Goal: Information Seeking & Learning: Learn about a topic

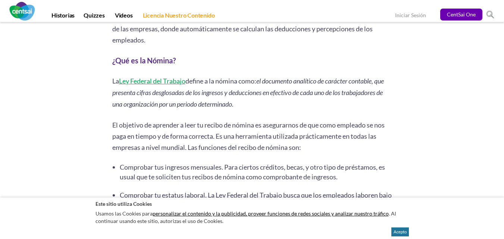
scroll to position [559, 0]
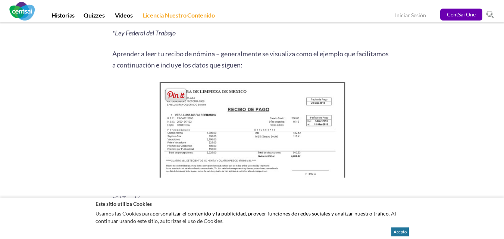
scroll to position [969, 0]
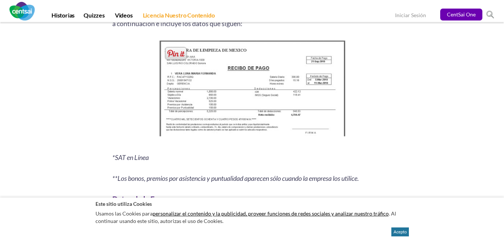
scroll to position [969, 0]
